Goal: Task Accomplishment & Management: Manage account settings

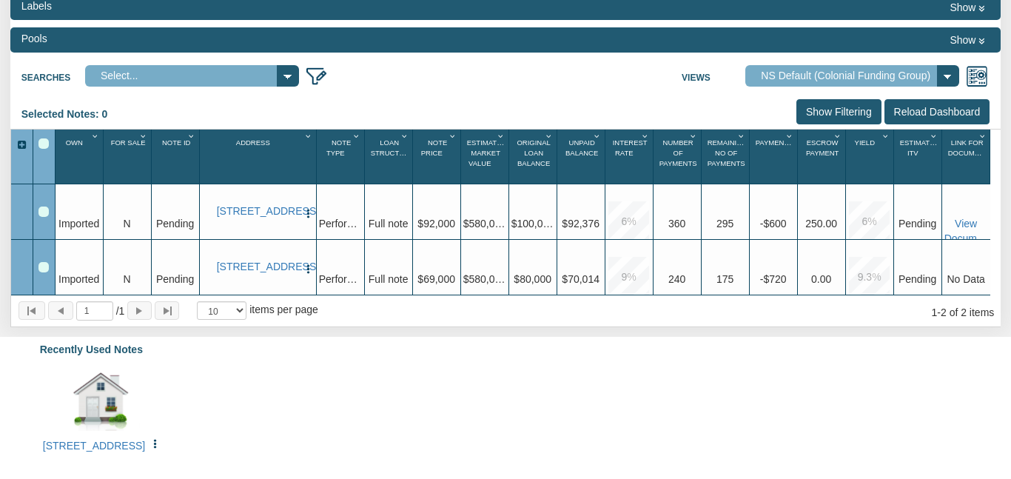
scroll to position [161, 0]
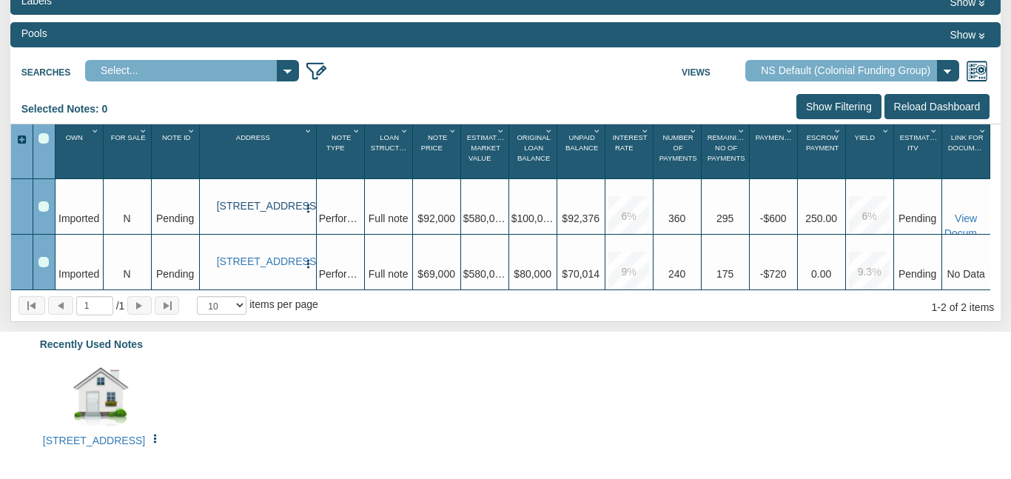
click at [264, 209] on link "[STREET_ADDRESS]" at bounding box center [258, 206] width 82 height 13
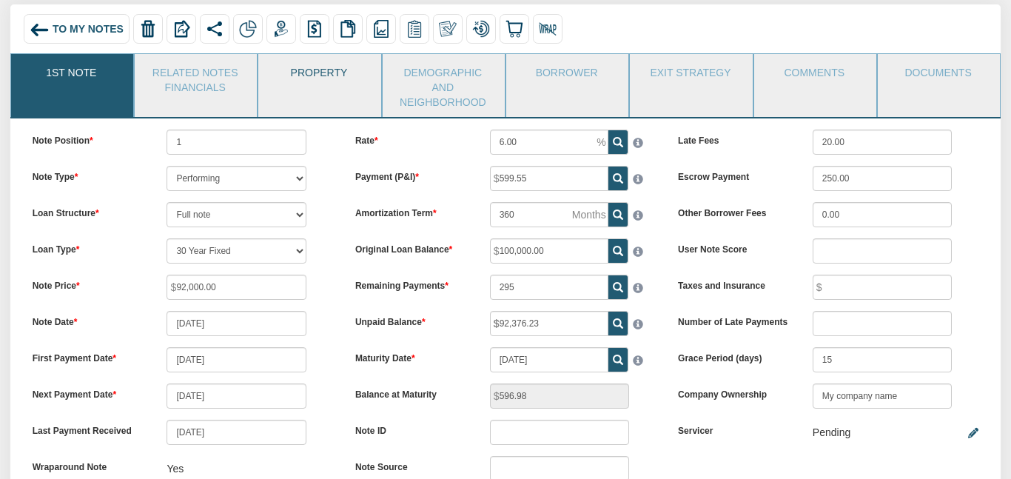
scroll to position [100, 0]
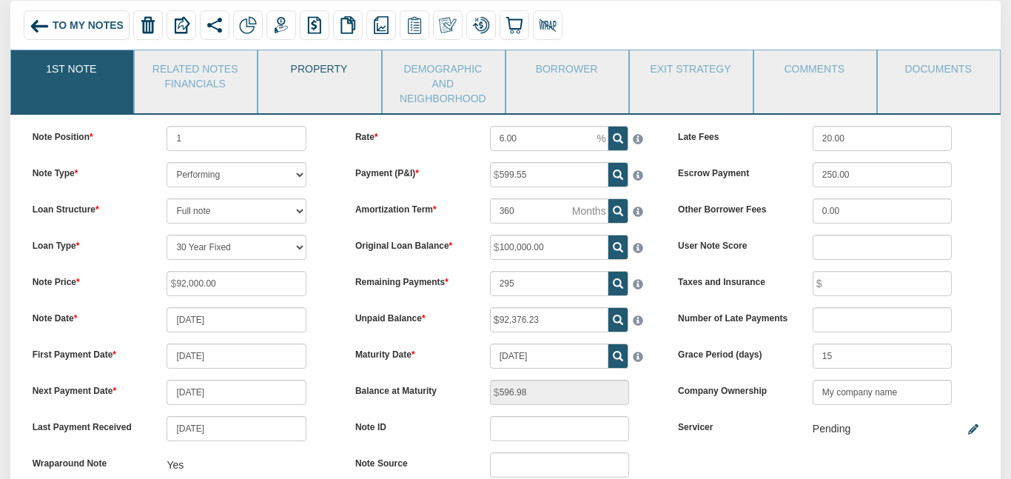
click at [349, 64] on link "Property" at bounding box center [318, 68] width 121 height 37
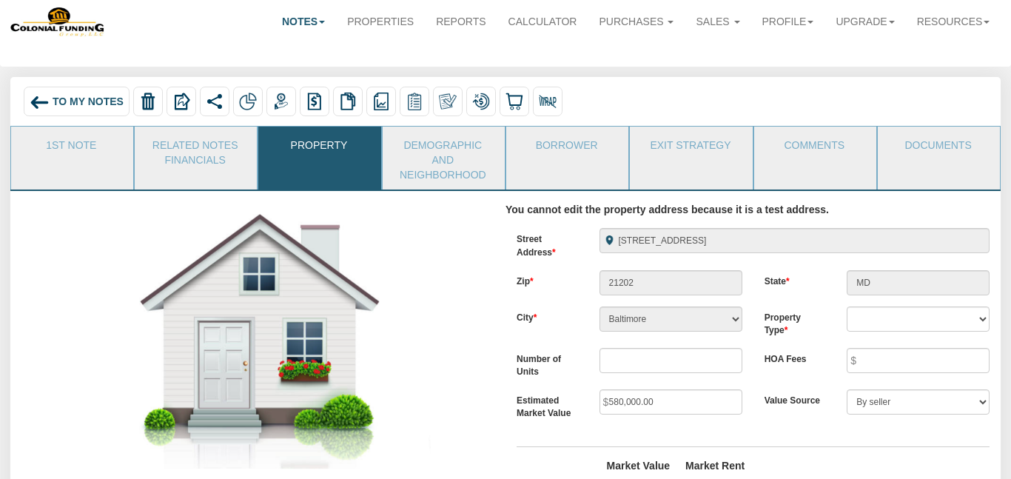
scroll to position [0, 0]
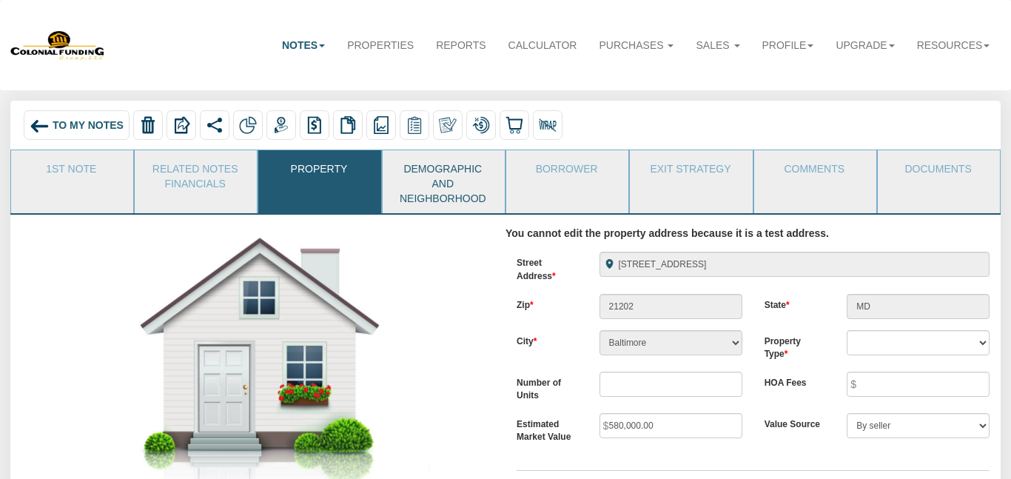
click at [455, 189] on link "Demographic and Neighborhood" at bounding box center [443, 181] width 121 height 63
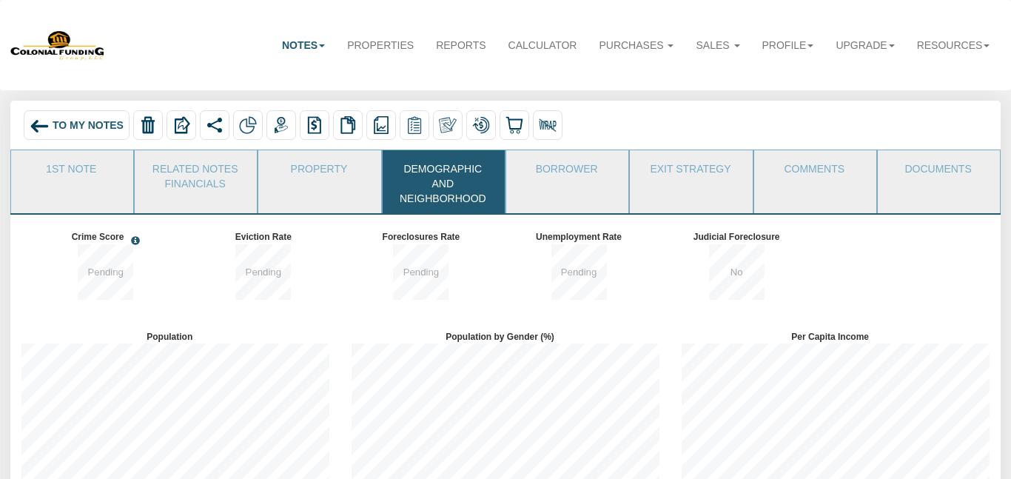
scroll to position [181, 330]
click at [579, 178] on link "Borrower" at bounding box center [566, 168] width 121 height 37
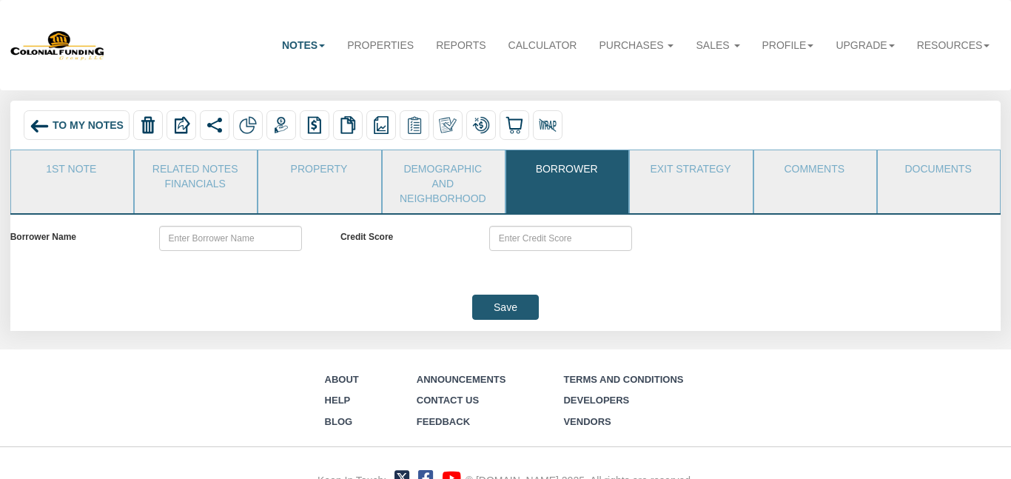
scroll to position [35, 0]
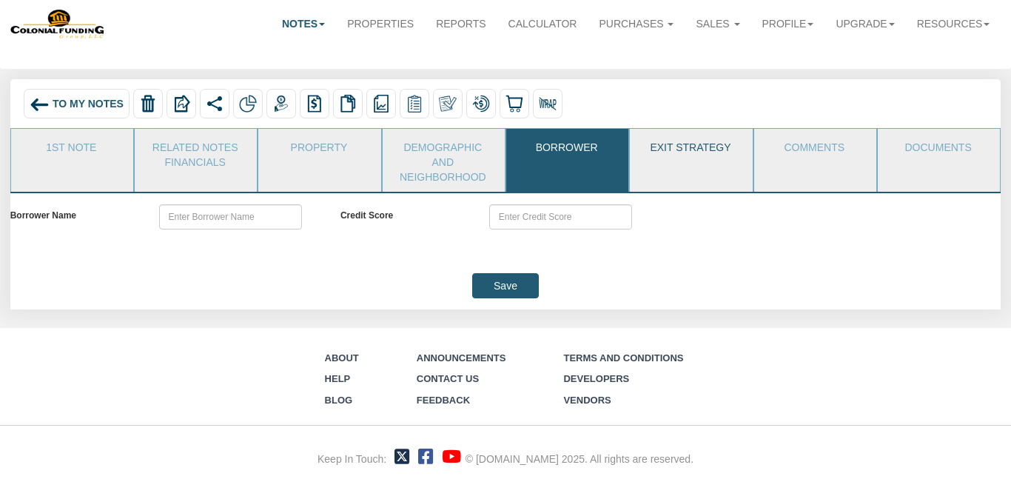
click at [688, 150] on link "Exit Strategy" at bounding box center [690, 147] width 121 height 37
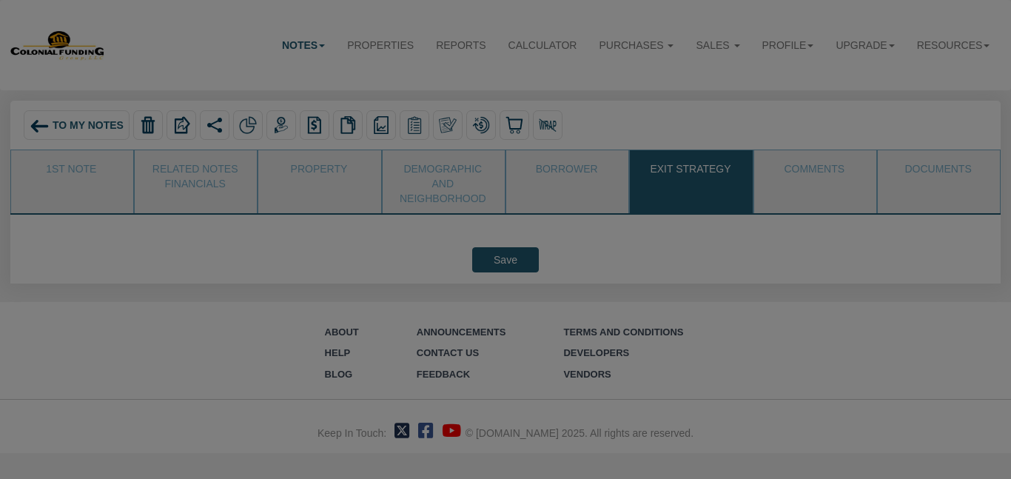
scroll to position [0, 0]
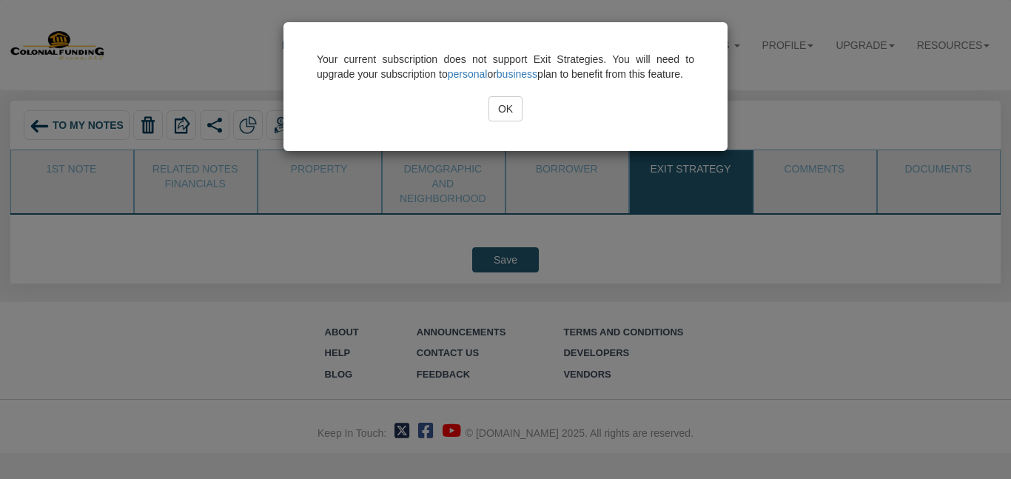
click at [505, 121] on input "OK" at bounding box center [506, 108] width 34 height 25
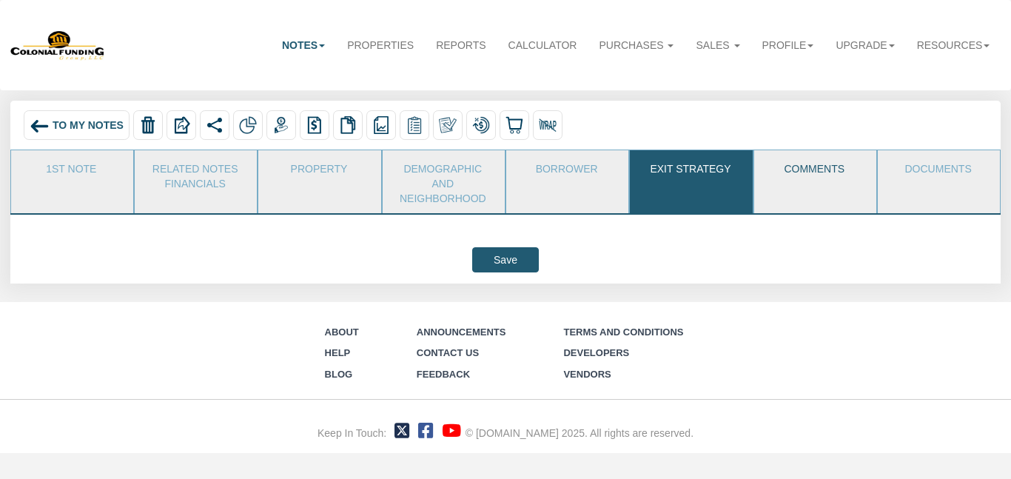
click at [810, 170] on link "Comments" at bounding box center [814, 168] width 121 height 37
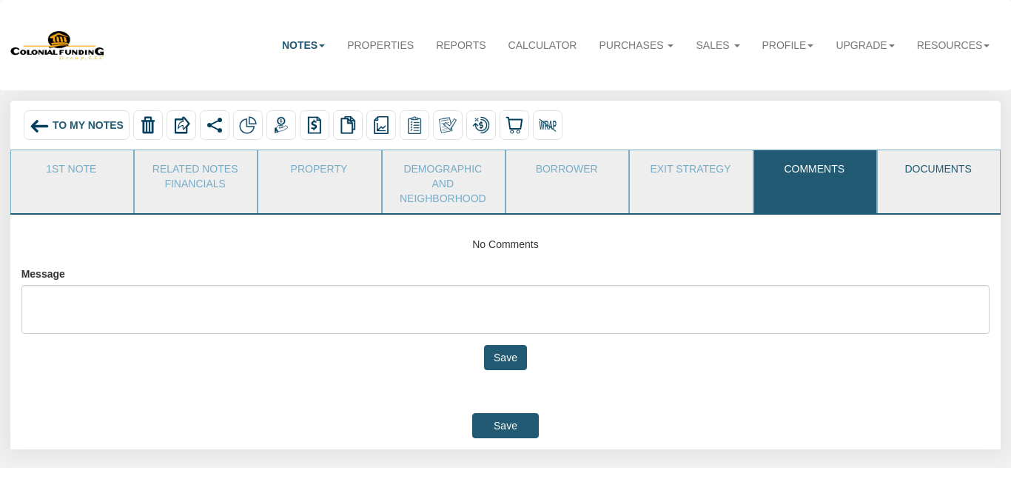
click at [947, 169] on link "Documents" at bounding box center [938, 168] width 121 height 37
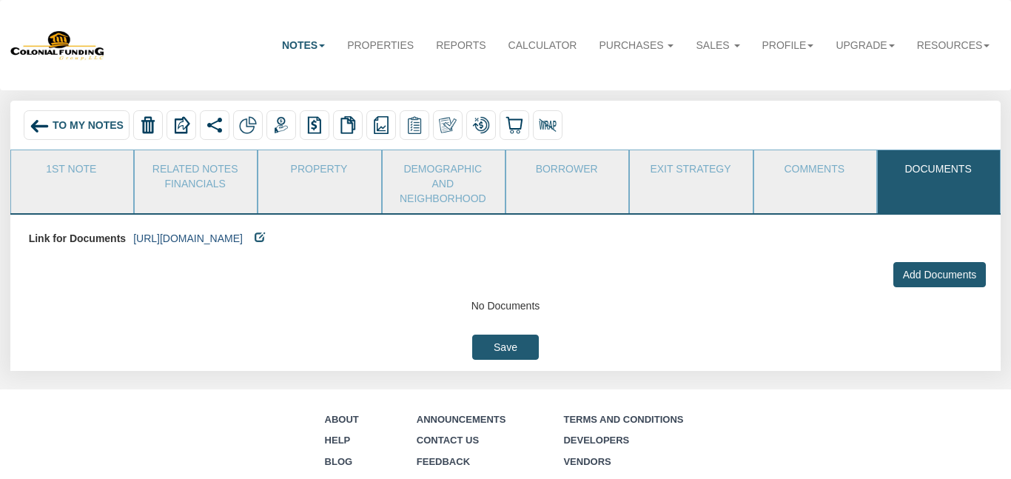
click at [235, 239] on link "https://mysite.com/568322" at bounding box center [188, 238] width 110 height 12
click at [477, 129] on img at bounding box center [481, 125] width 18 height 18
click at [377, 123] on img at bounding box center [381, 125] width 18 height 18
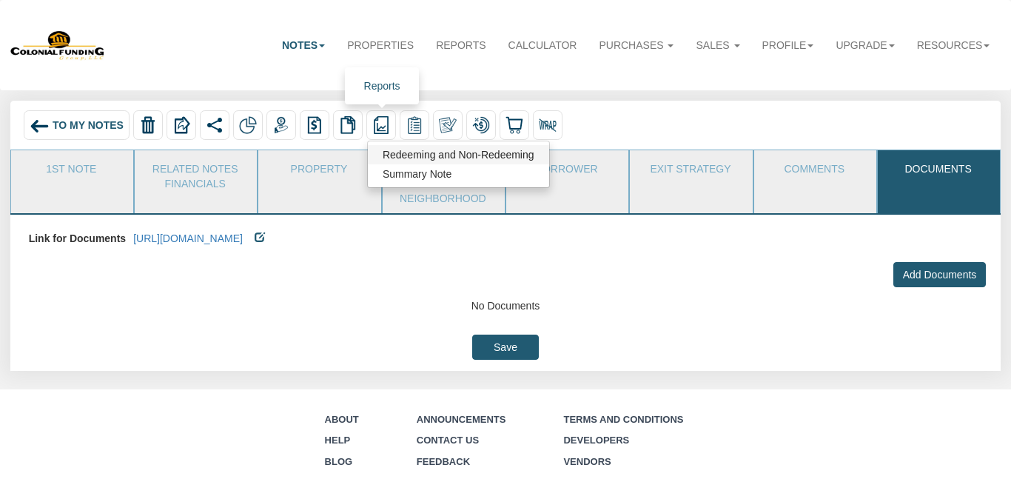
click at [395, 155] on link "Redeeming and Non-Redeeming" at bounding box center [458, 154] width 181 height 19
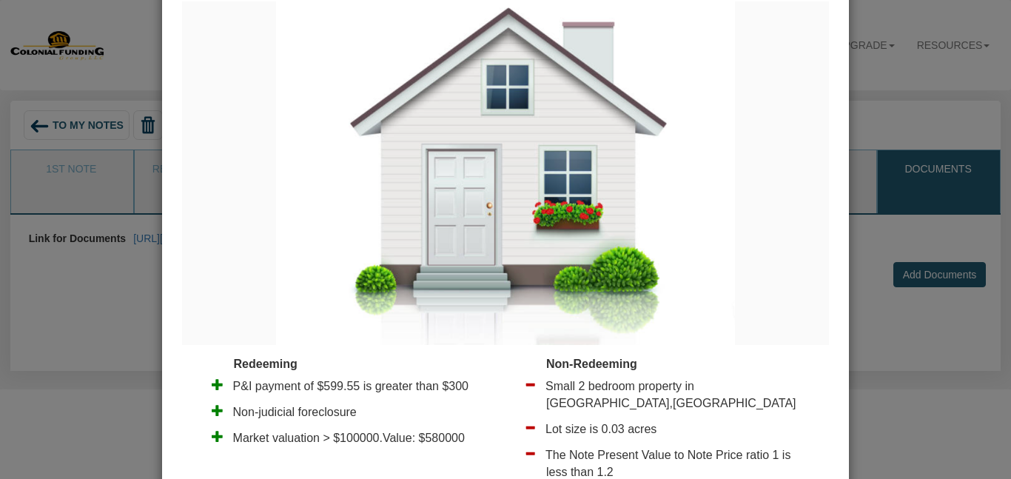
scroll to position [201, 0]
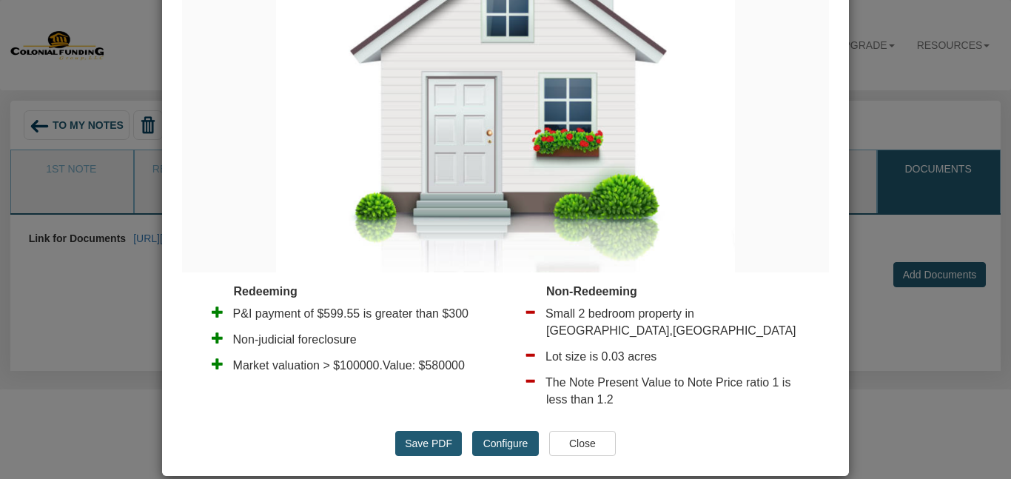
click at [665, 213] on img at bounding box center [506, 100] width 460 height 343
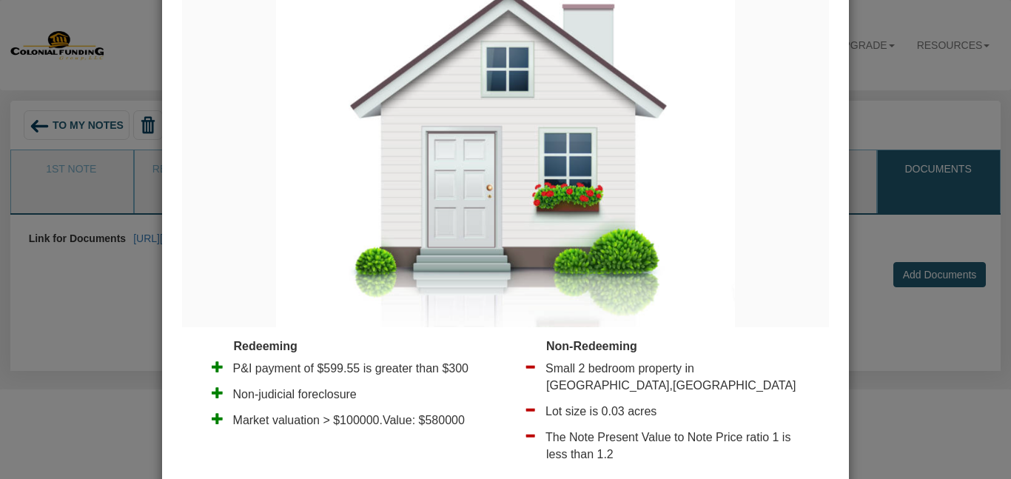
scroll to position [157, 0]
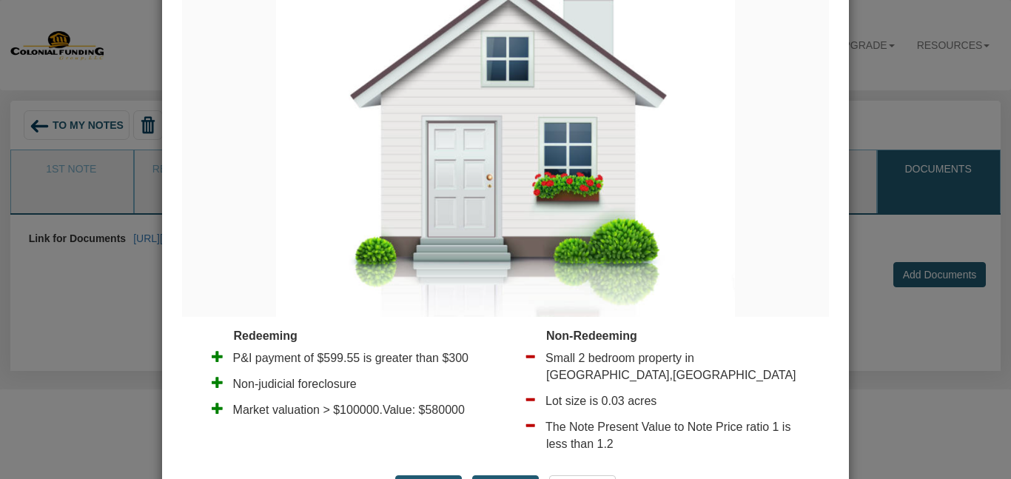
click at [568, 475] on input "Close" at bounding box center [582, 487] width 67 height 25
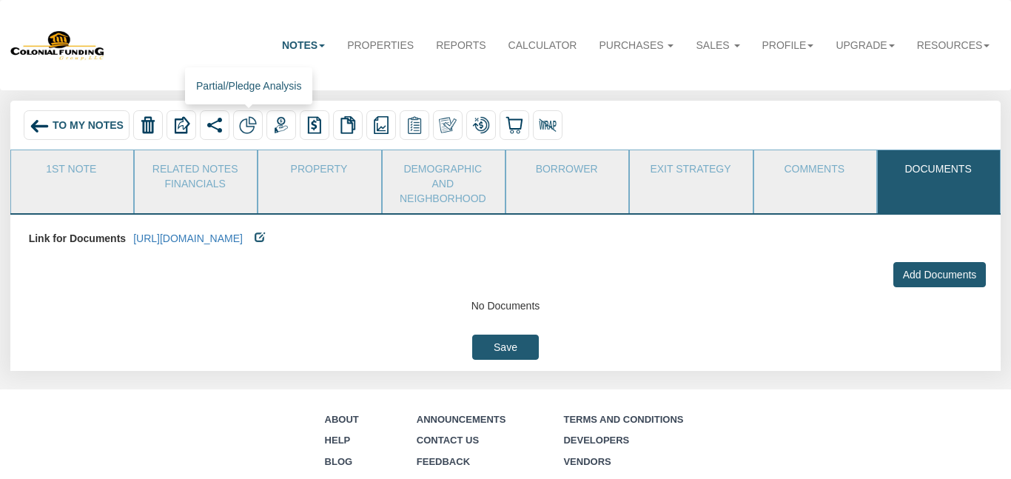
click at [245, 121] on img at bounding box center [248, 125] width 18 height 18
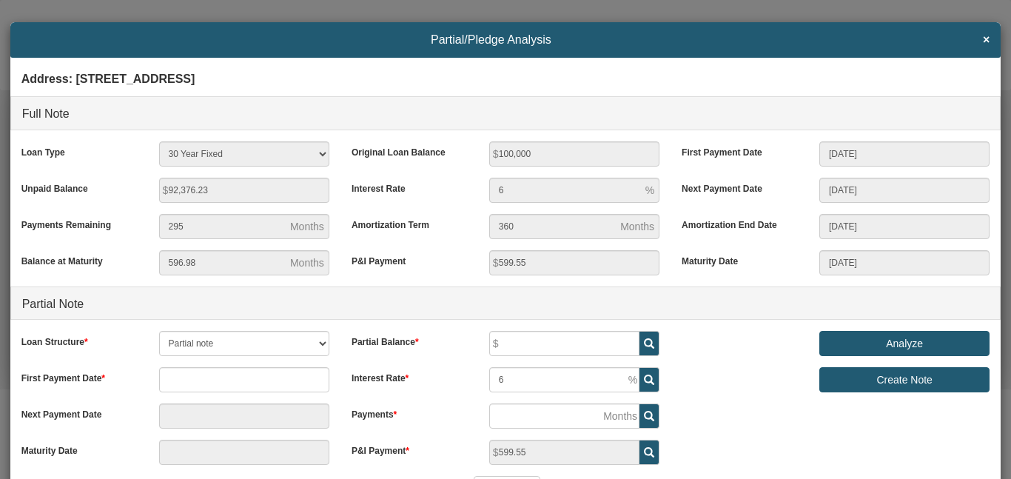
click at [366, 227] on label "Amortization Term" at bounding box center [409, 223] width 138 height 18
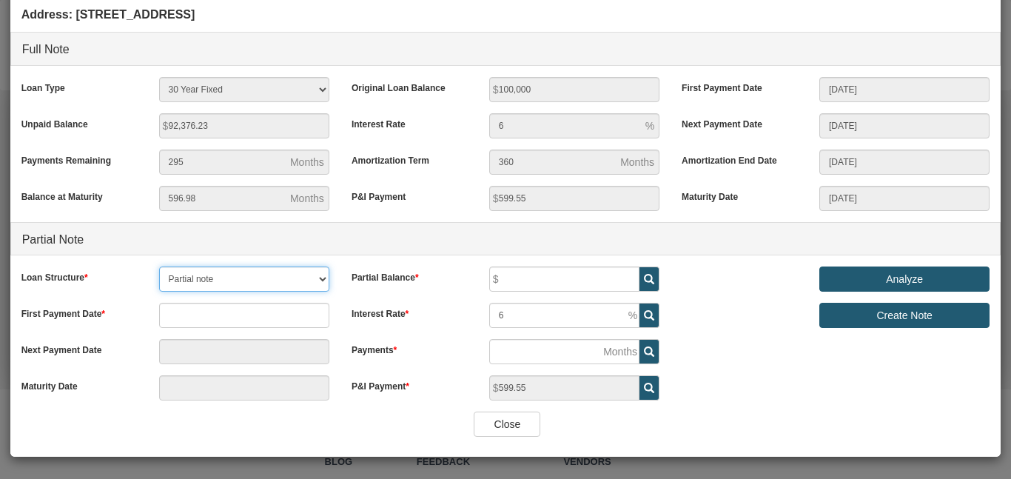
click at [320, 276] on select "Partial note Pledge note Split Payment note" at bounding box center [244, 278] width 170 height 25
select select "object:6477"
click at [159, 266] on select "Partial note Pledge note Split Payment note" at bounding box center [244, 278] width 170 height 25
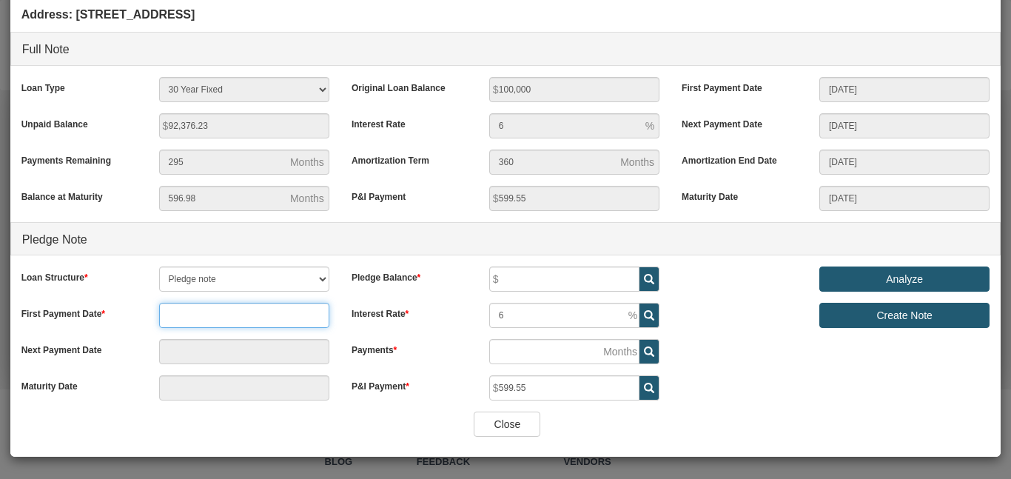
click at [283, 323] on input "text" at bounding box center [244, 315] width 170 height 25
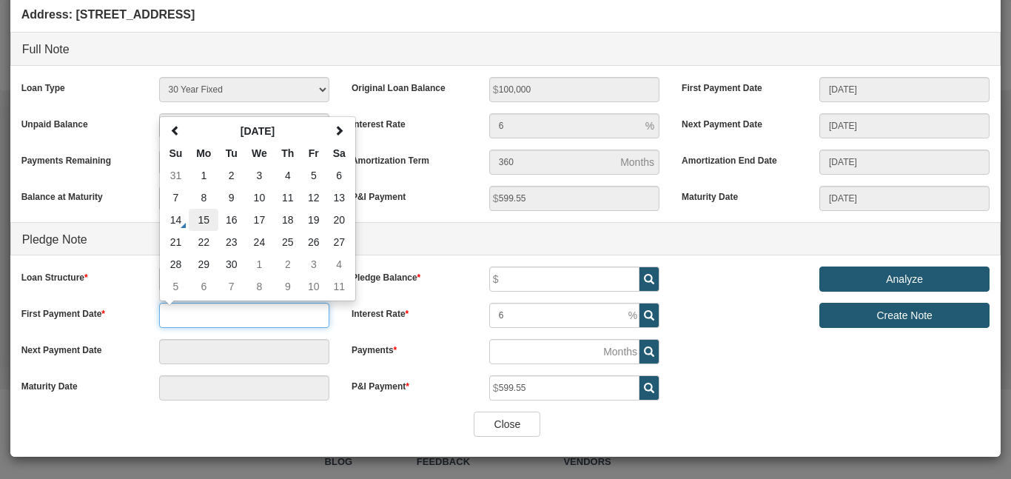
click at [204, 219] on td "15" at bounding box center [204, 220] width 30 height 22
type input "09/15/2025"
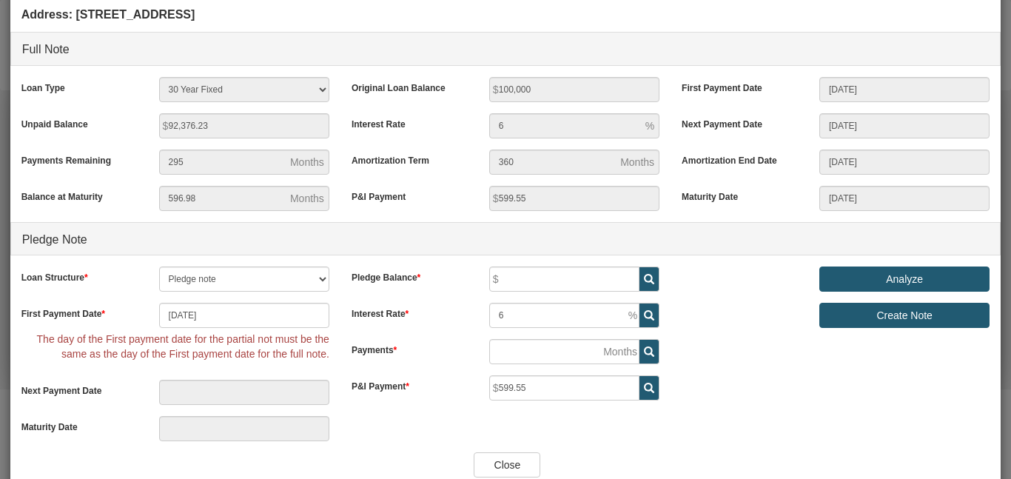
type input "09/15/2025"
click at [316, 318] on input "09/15/2025" at bounding box center [244, 315] width 170 height 25
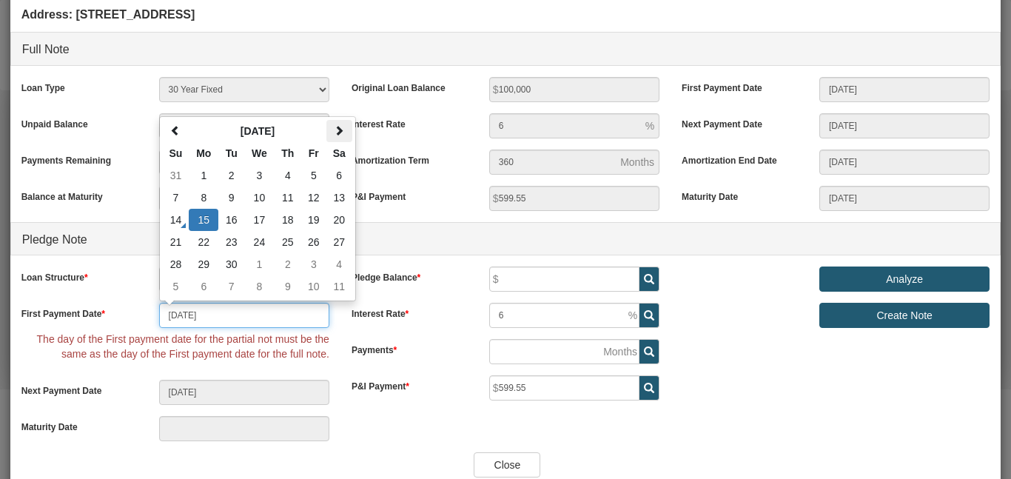
click at [344, 132] on span at bounding box center [339, 130] width 10 height 10
click at [205, 241] on td "20" at bounding box center [204, 242] width 30 height 22
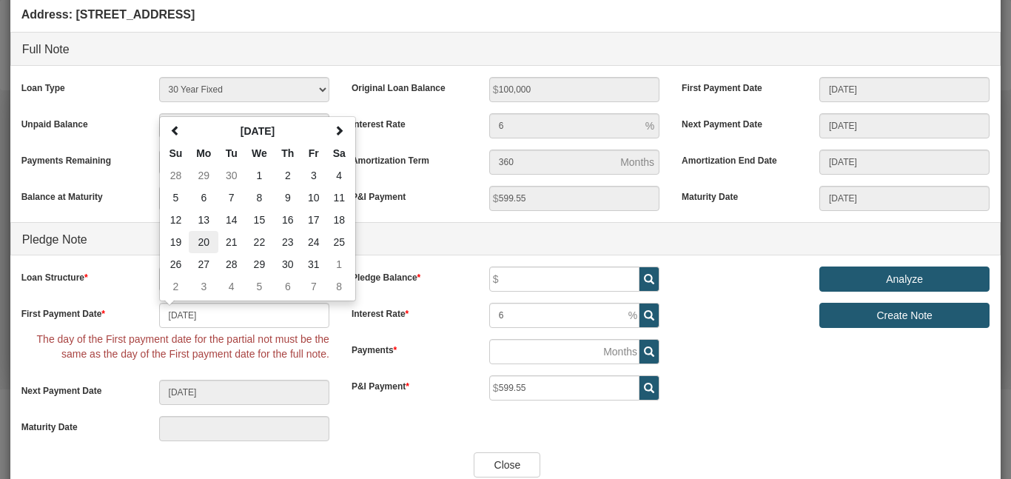
type input "10/20/2025"
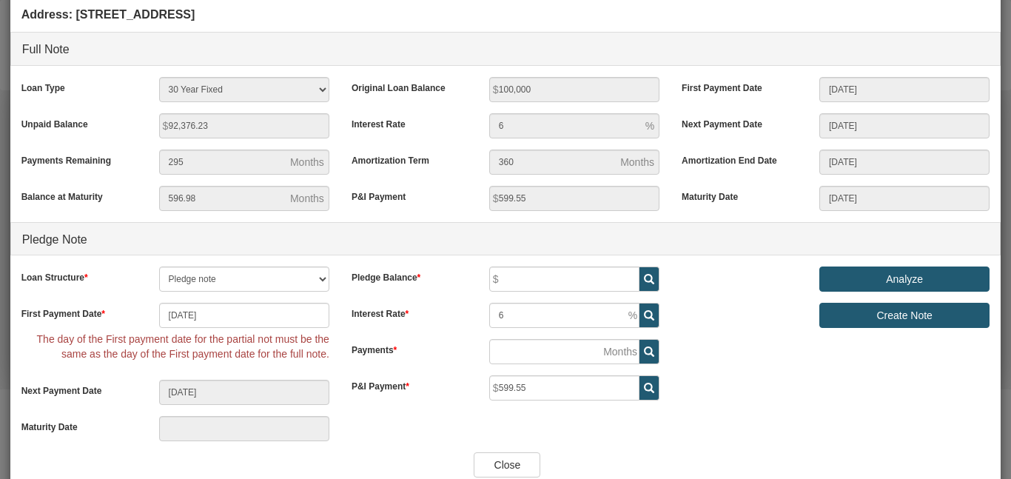
click at [302, 459] on div "Close" at bounding box center [505, 464] width 991 height 25
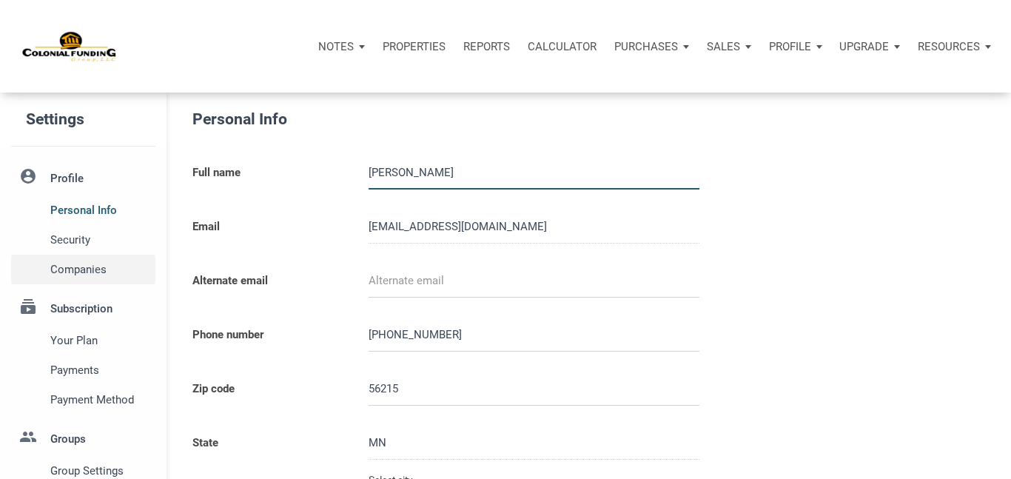
scroll to position [12, 0]
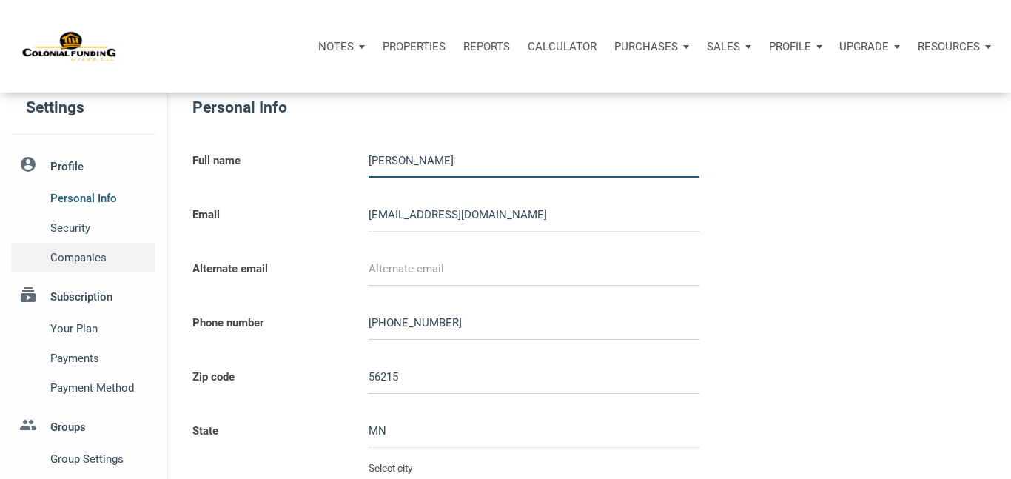
click at [107, 258] on span "Companies" at bounding box center [99, 258] width 99 height 18
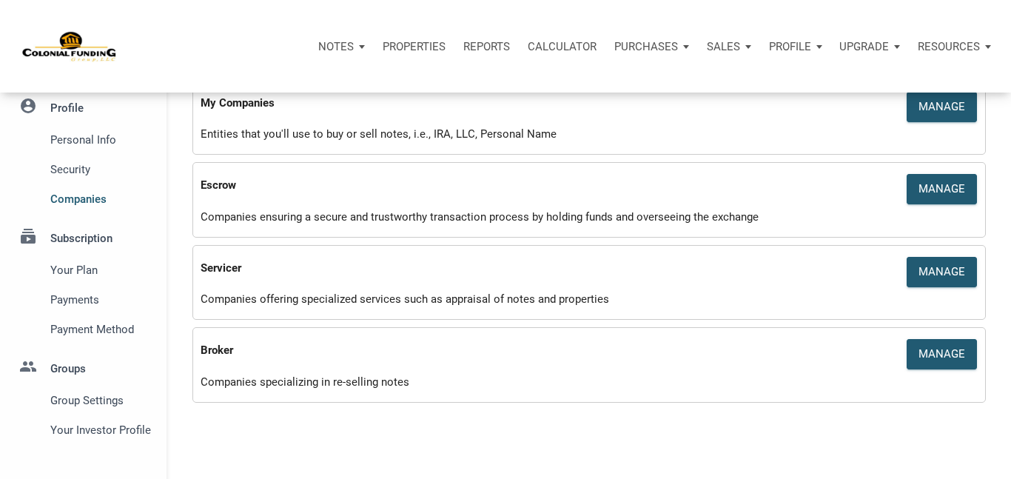
scroll to position [84, 0]
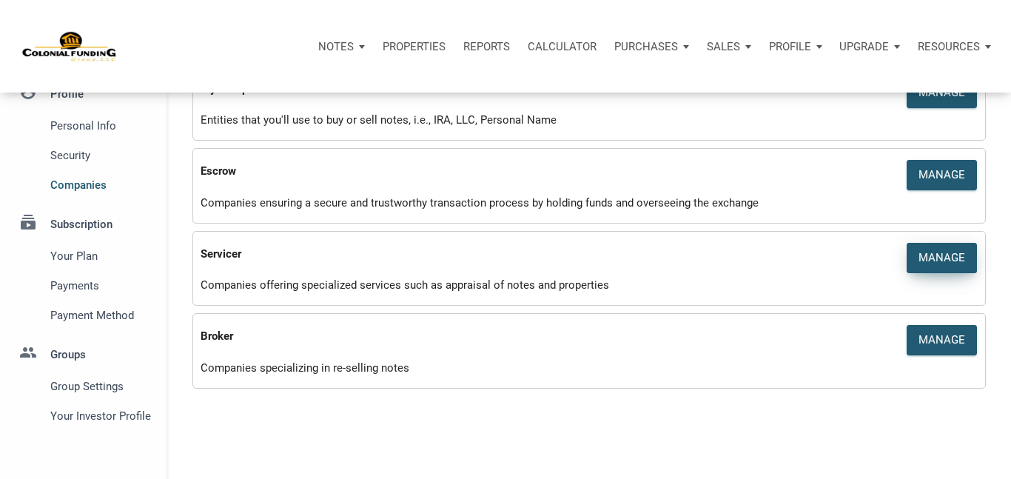
click at [953, 252] on div "Manage" at bounding box center [942, 257] width 47 height 17
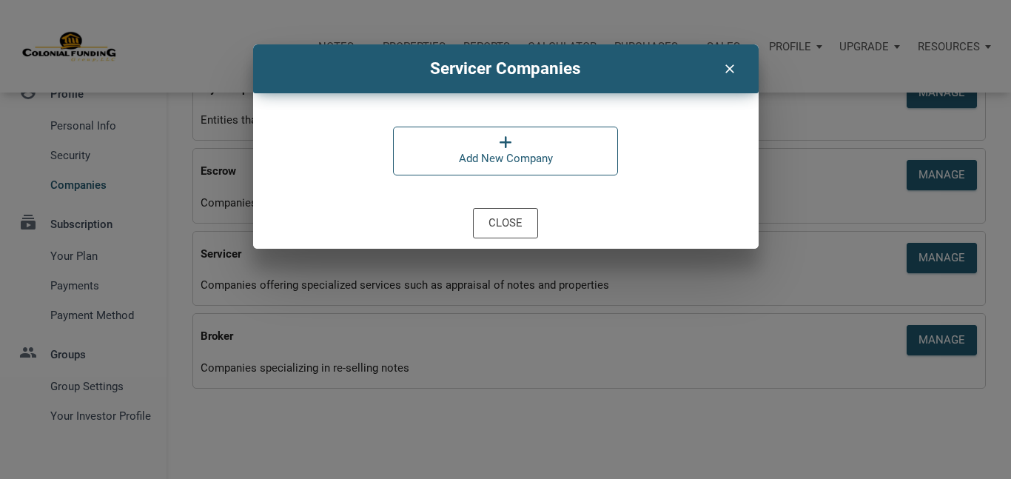
click at [507, 142] on icon at bounding box center [505, 142] width 13 height 15
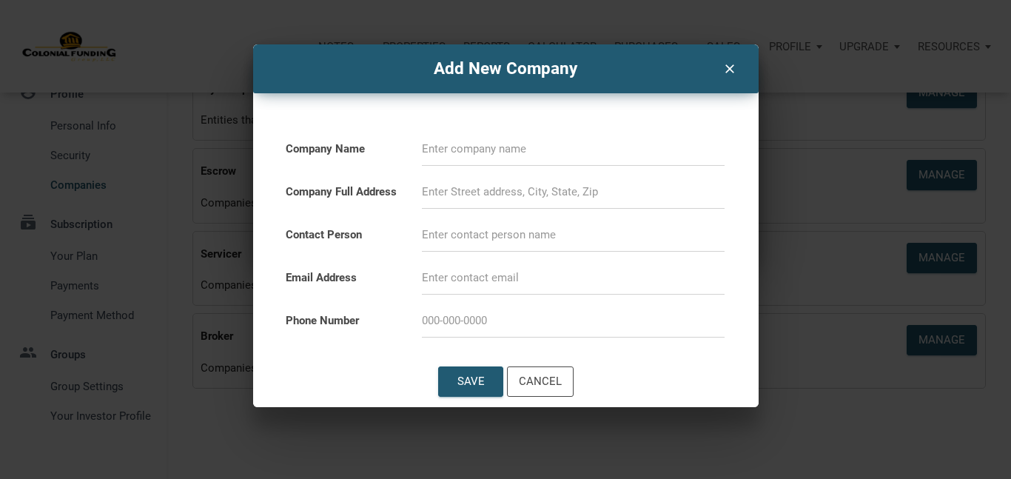
click at [498, 146] on input at bounding box center [573, 148] width 303 height 33
type input "Provident"
click at [471, 385] on div "Save" at bounding box center [470, 381] width 27 height 17
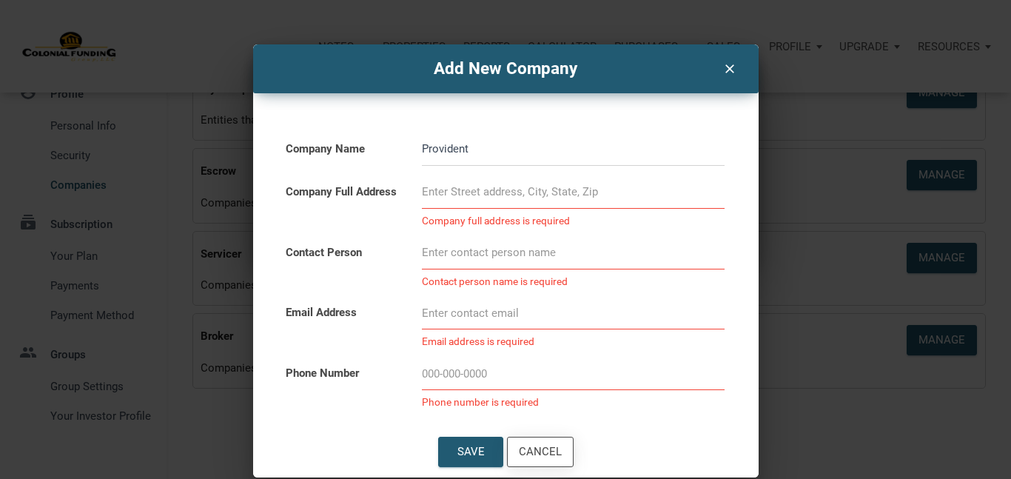
click at [552, 453] on div "Cancel" at bounding box center [540, 451] width 43 height 17
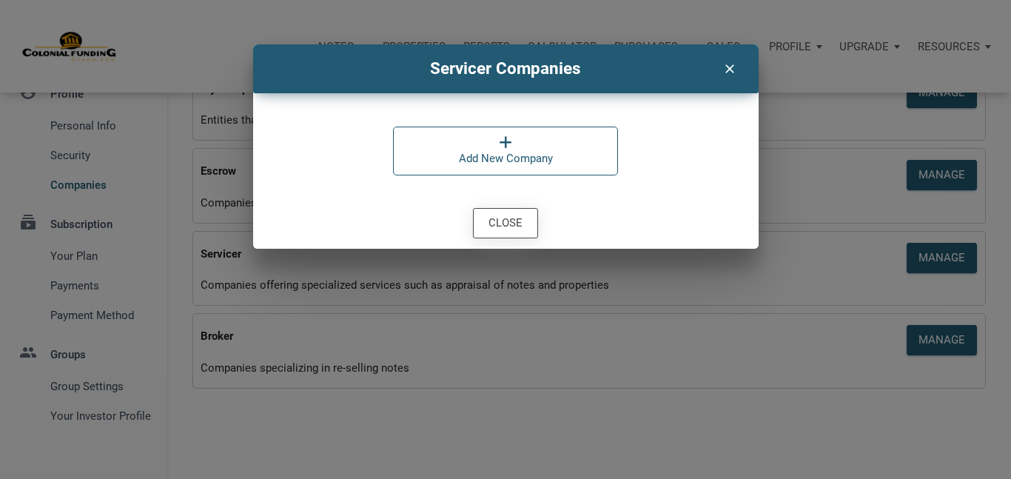
click at [504, 220] on div "Close" at bounding box center [506, 223] width 34 height 17
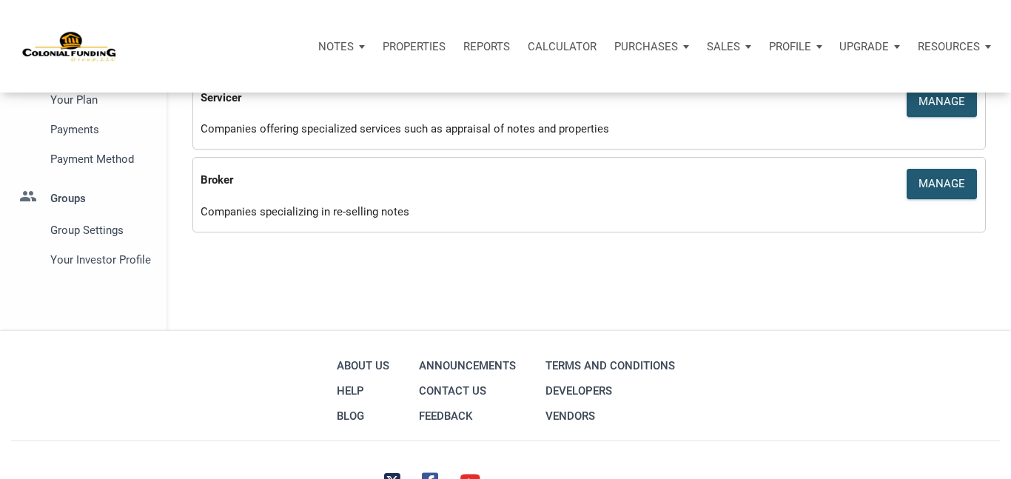
scroll to position [0, 0]
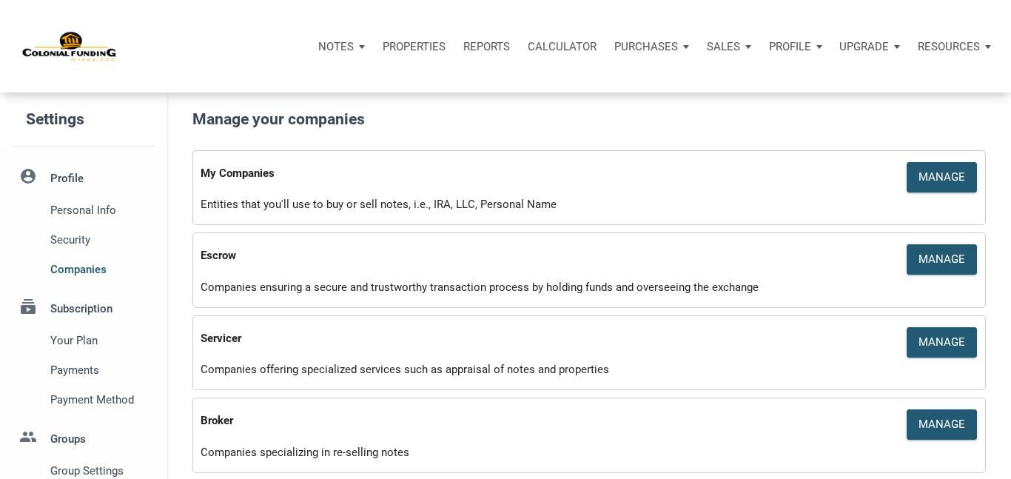
click at [796, 46] on p "Profile" at bounding box center [790, 46] width 42 height 13
click at [586, 238] on div "Escrow Manage Companies ensuring a secure and trustworthy transaction process b…" at bounding box center [588, 269] width 793 height 75
click at [927, 182] on div "Manage" at bounding box center [942, 177] width 47 height 17
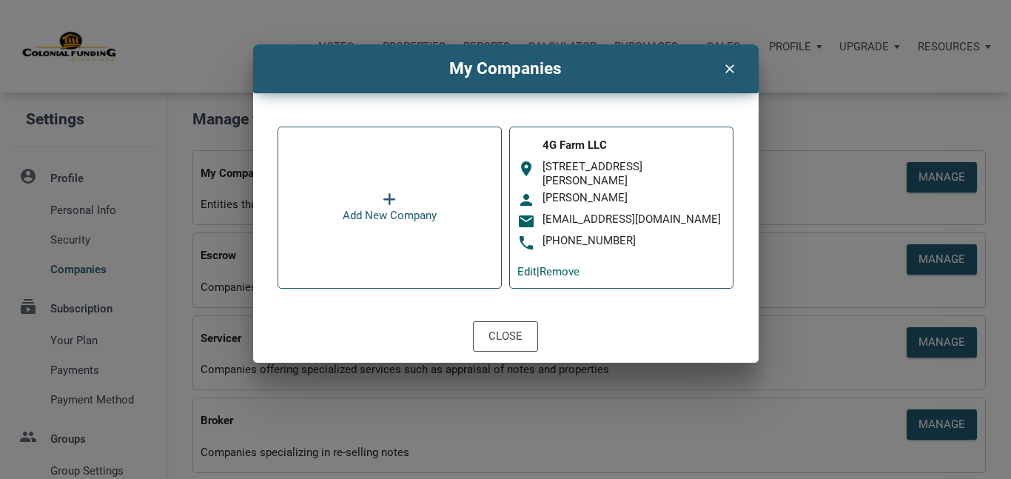
click at [398, 198] on div at bounding box center [390, 199] width 94 height 15
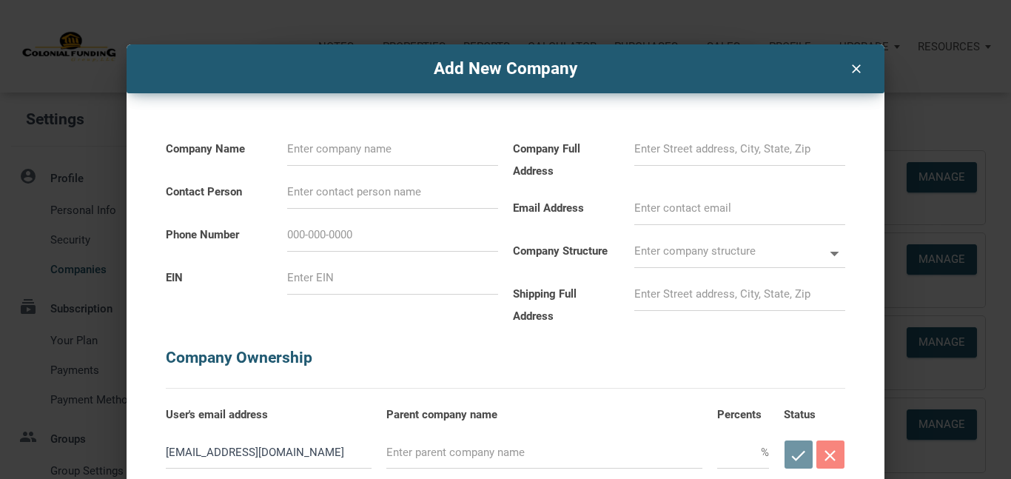
click at [835, 253] on icon at bounding box center [834, 254] width 9 height 4
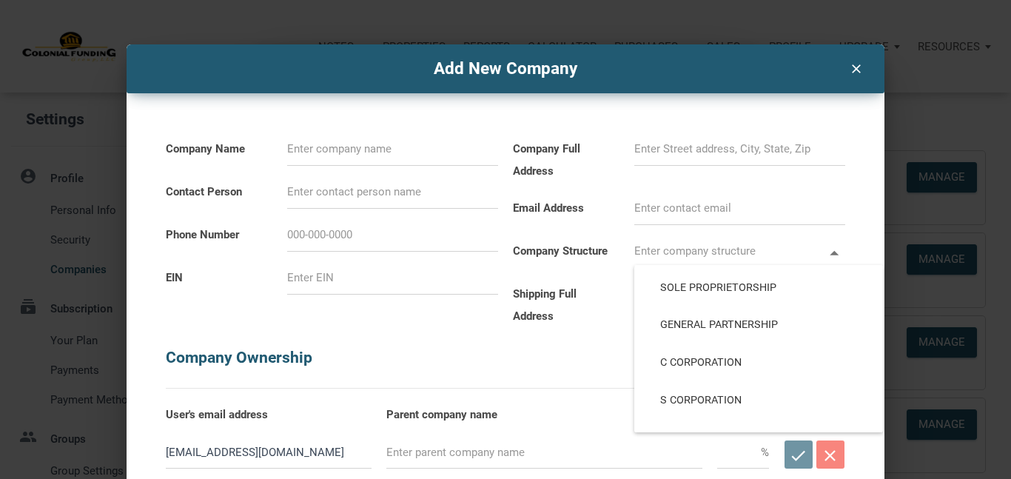
click at [503, 361] on h5 "Company Ownership" at bounding box center [505, 350] width 679 height 47
select select
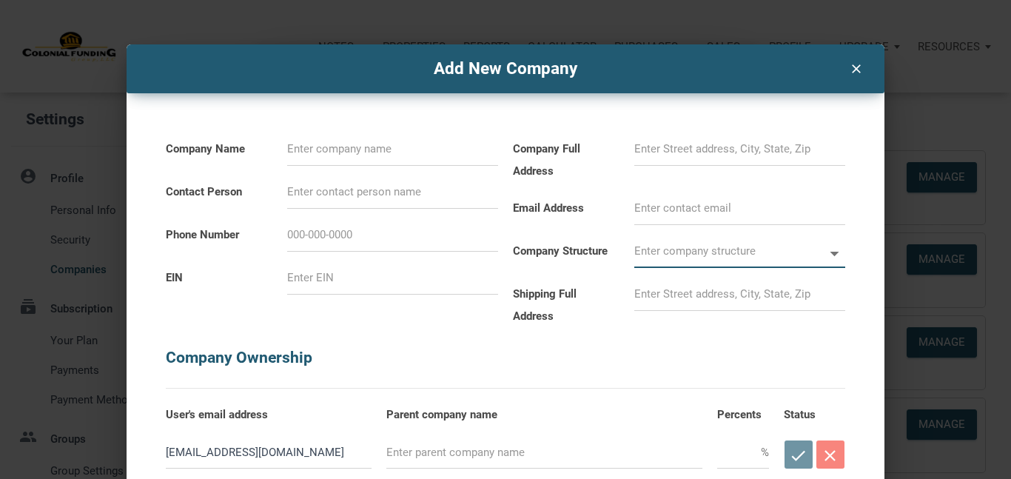
click at [859, 67] on icon "clear" at bounding box center [856, 67] width 18 height 19
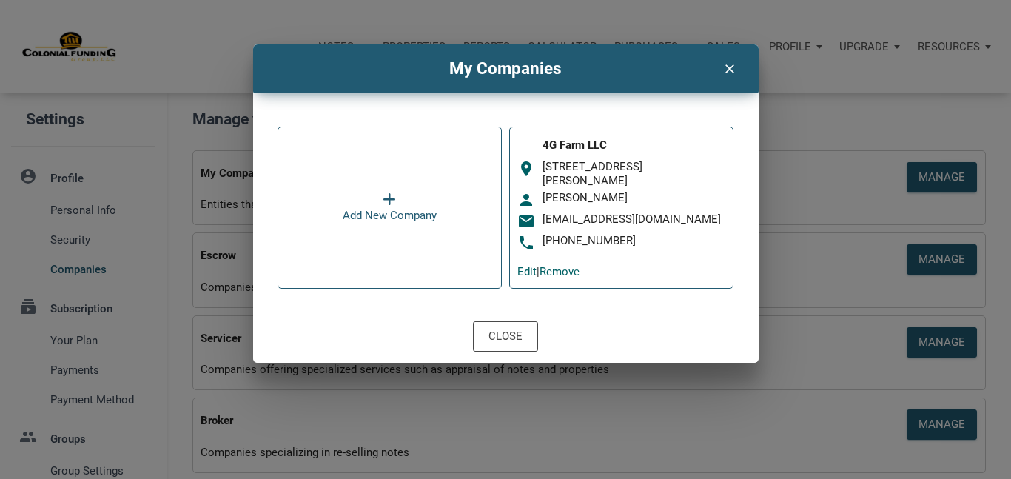
click at [730, 70] on icon "clear" at bounding box center [730, 67] width 18 height 19
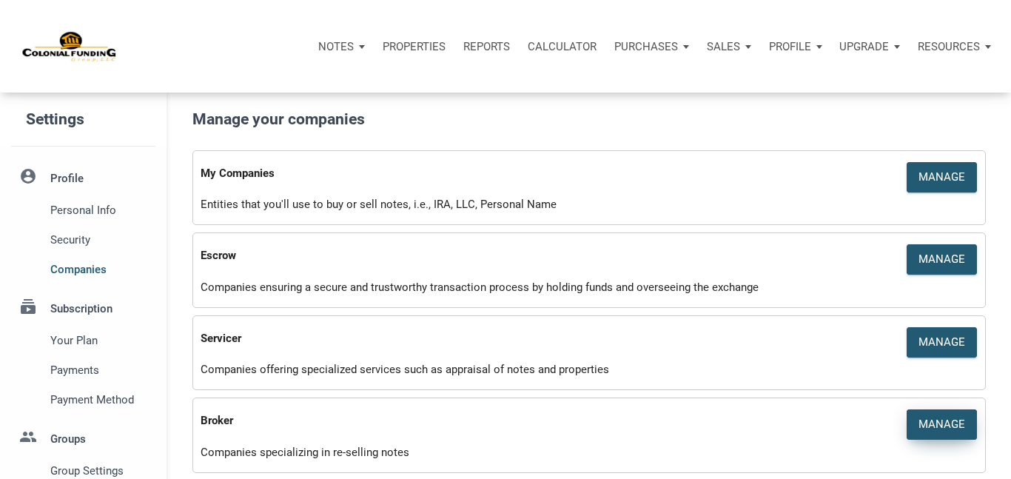
click at [930, 424] on div "Manage" at bounding box center [942, 424] width 47 height 17
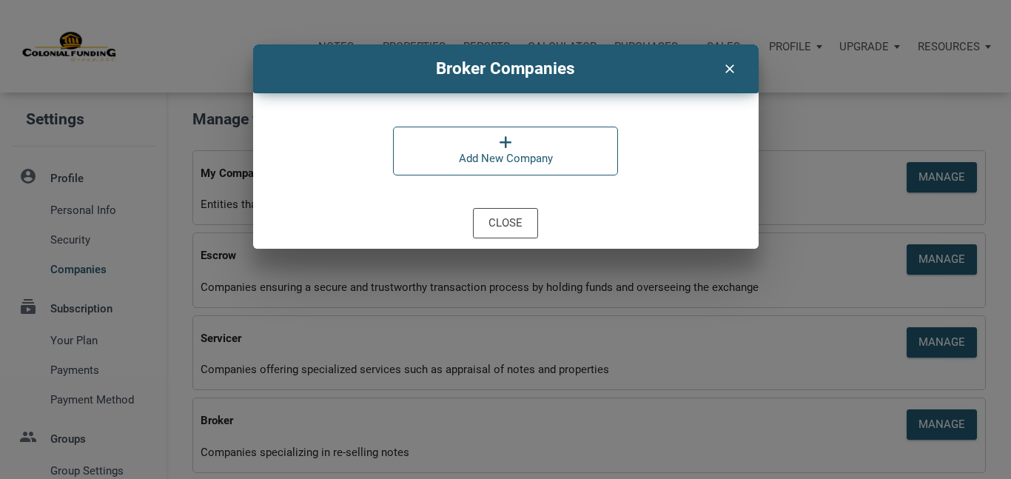
click at [512, 147] on div at bounding box center [506, 142] width 94 height 15
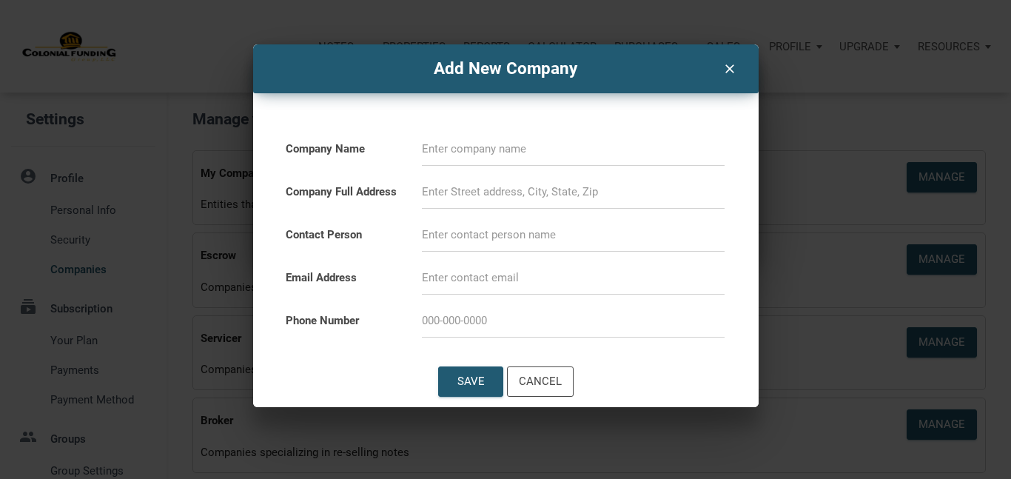
click at [501, 147] on input at bounding box center [573, 148] width 303 height 33
click at [531, 386] on div "Cancel" at bounding box center [540, 381] width 43 height 17
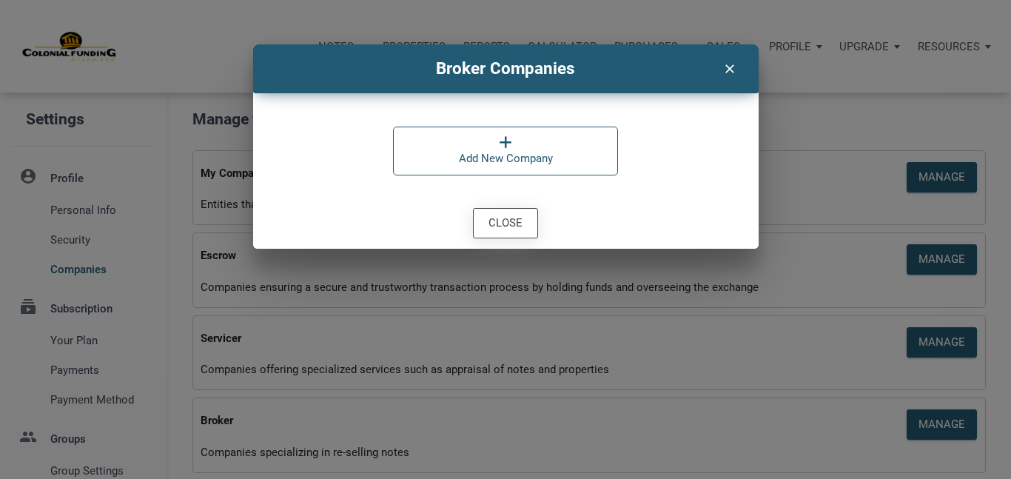
click at [514, 220] on div "Close" at bounding box center [506, 223] width 34 height 17
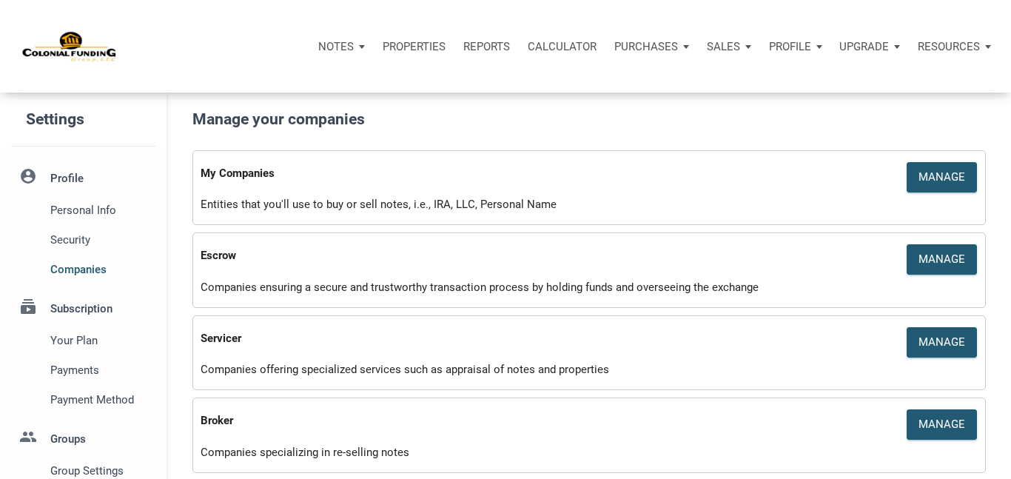
click at [431, 89] on div "Notes Dashboard Transactions Properties Reports Calculator Purchases Note Offer…" at bounding box center [511, 46] width 1000 height 93
